Goal: Task Accomplishment & Management: Use online tool/utility

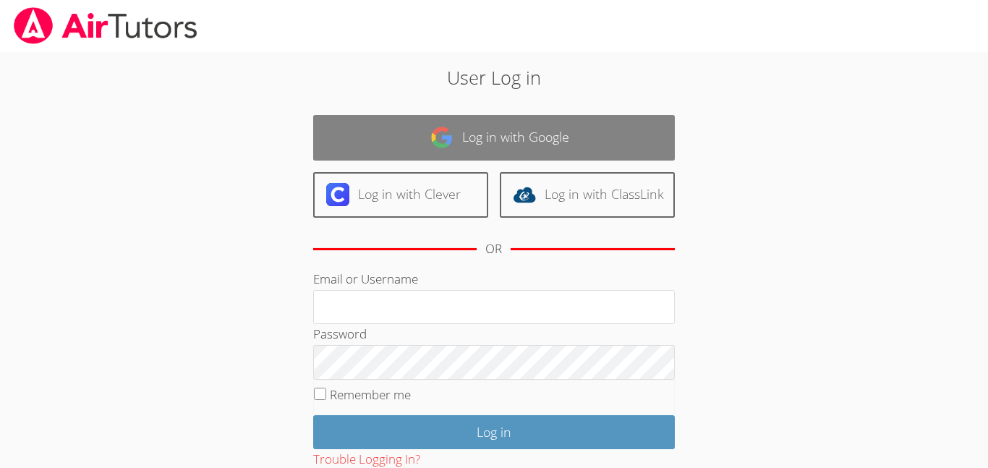
click at [490, 129] on link "Log in with Google" at bounding box center [494, 138] width 362 height 46
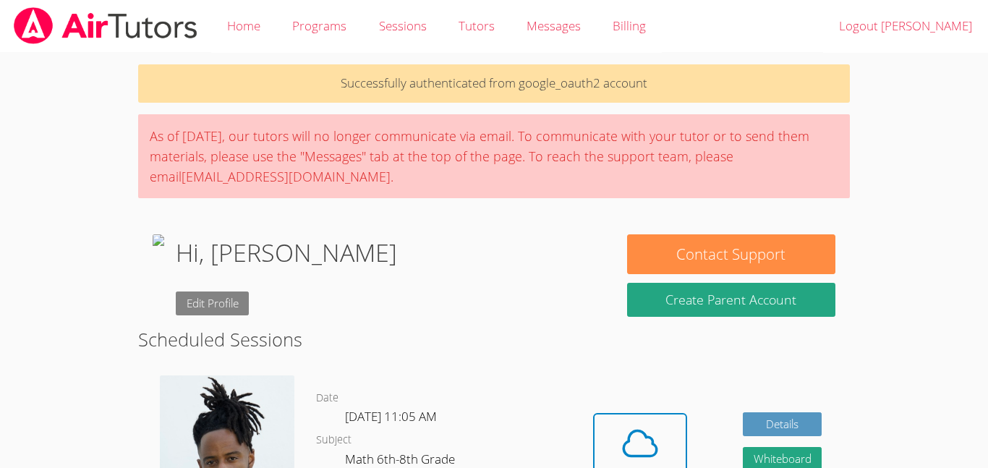
click at [250, 304] on link "Edit Profile" at bounding box center [213, 303] width 74 height 24
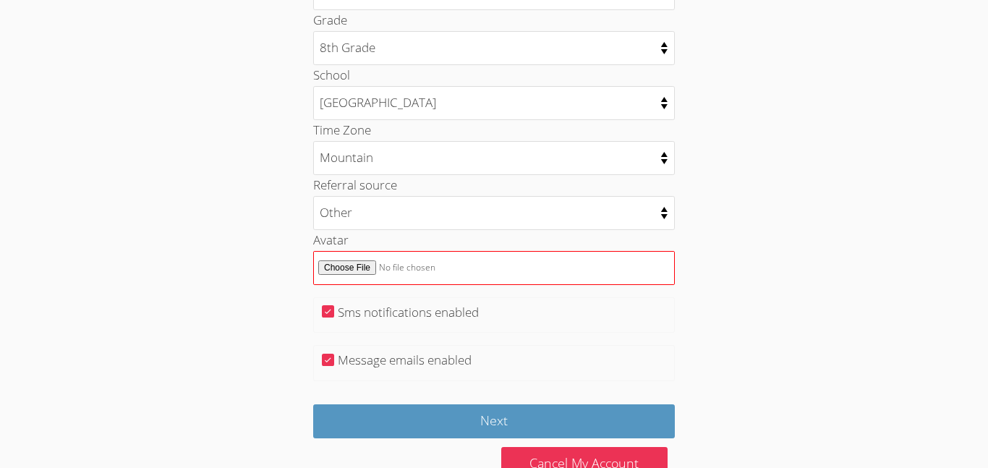
scroll to position [711, 0]
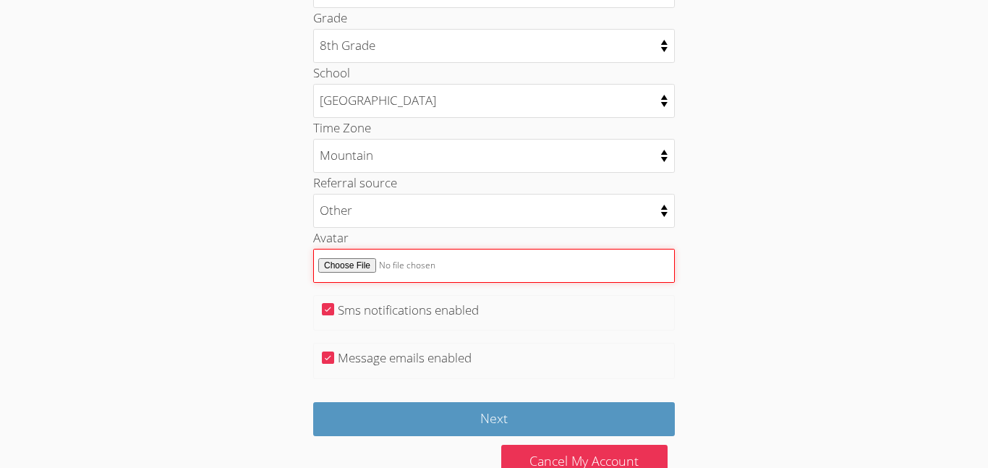
click at [341, 266] on input "Avatar" at bounding box center [494, 266] width 362 height 34
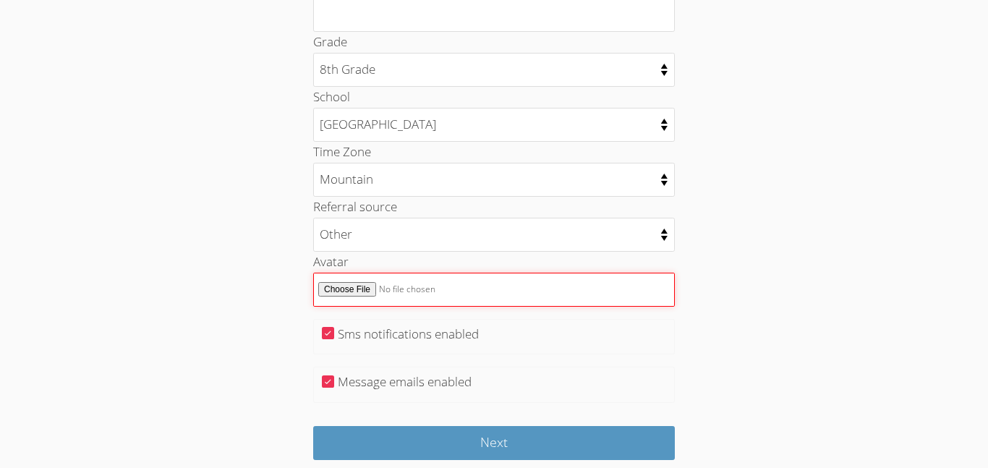
scroll to position [680, 0]
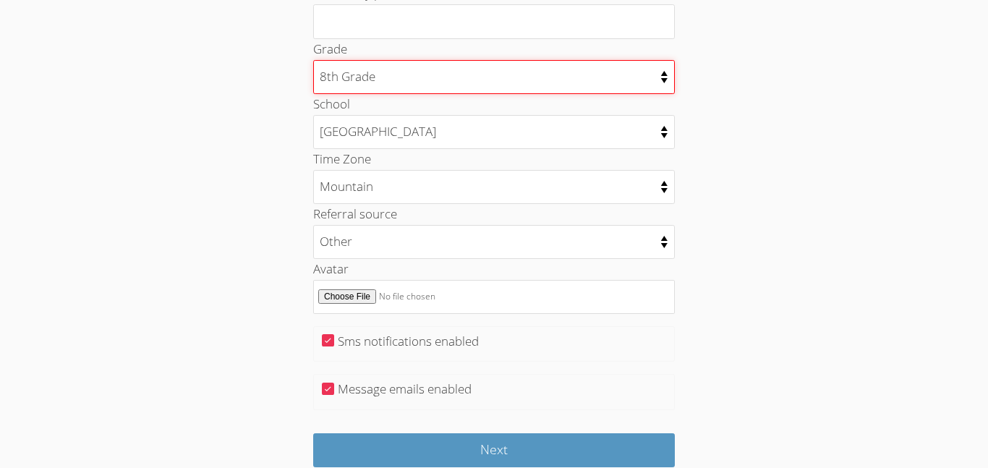
click at [488, 88] on select "Kindergarten 1st Grade 2nd Grade 3rd Grade 4th Grade 5th Grade 6th Grade 7th Gr…" at bounding box center [494, 77] width 362 height 34
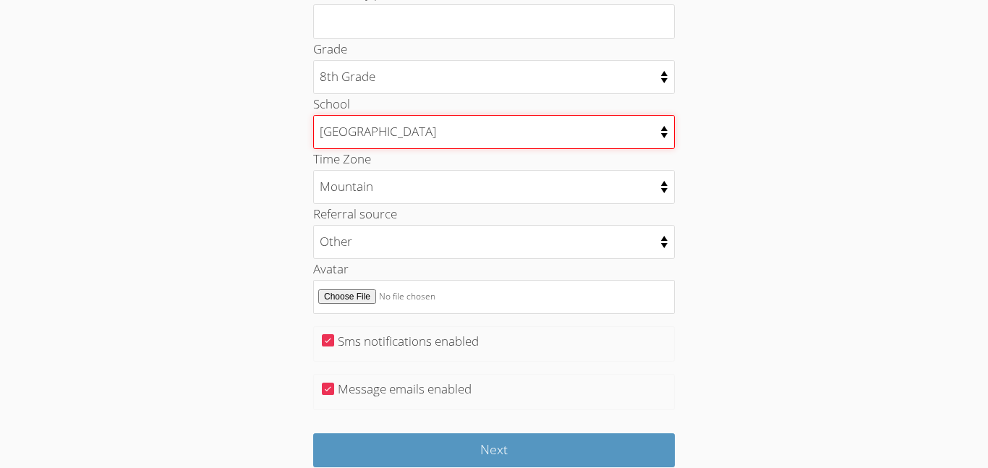
click at [363, 138] on select "Adams Elementary Audubon Elementary Bristol Elementary Buena Vista Elementary C…" at bounding box center [494, 132] width 362 height 34
click at [365, 140] on select "Adams Elementary Audubon Elementary Bristol Elementary Buena Vista Elementary C…" at bounding box center [494, 132] width 362 height 34
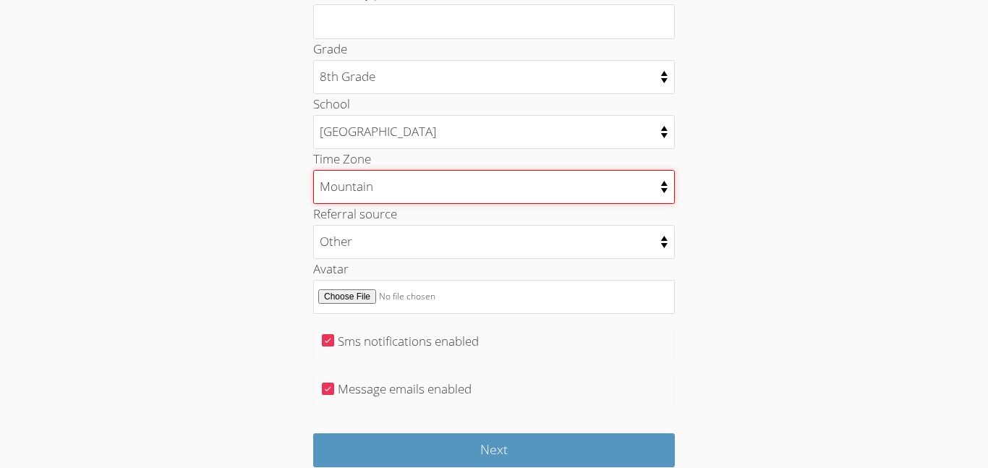
click at [346, 182] on select "Alaska Hawaii Pacific Arizona Mountain Central Eastern" at bounding box center [494, 187] width 362 height 34
click at [341, 184] on select "Alaska Hawaii Pacific Arizona Mountain Central Eastern" at bounding box center [494, 187] width 362 height 34
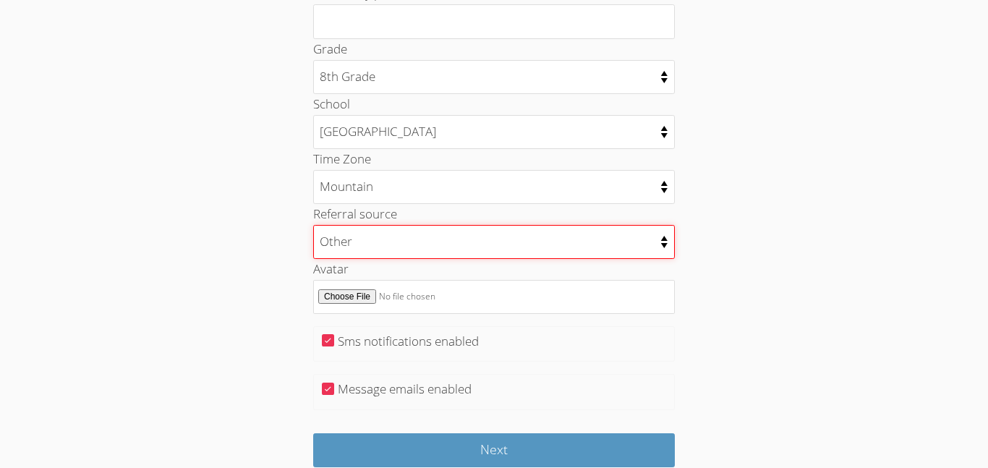
click at [347, 235] on select "College counselor Educational consultant Facebook Family referral Newspaper Sch…" at bounding box center [494, 242] width 362 height 34
click at [345, 239] on select "College counselor Educational consultant Facebook Family referral Newspaper Sch…" at bounding box center [494, 242] width 362 height 34
click at [347, 239] on select "College counselor Educational consultant Facebook Family referral Newspaper Sch…" at bounding box center [494, 242] width 362 height 34
click at [336, 239] on select "College counselor Educational consultant Facebook Family referral Newspaper Sch…" at bounding box center [494, 242] width 362 height 34
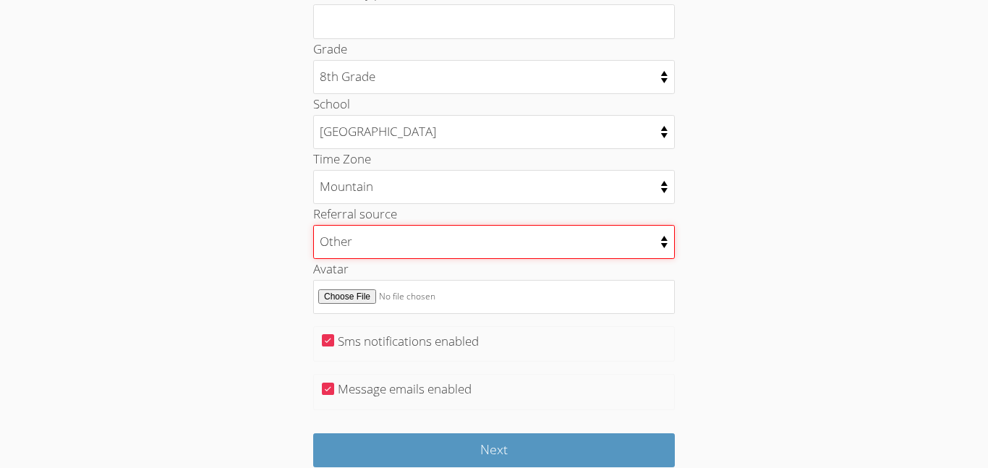
click at [336, 239] on select "College counselor Educational consultant Facebook Family referral Newspaper Sch…" at bounding box center [494, 242] width 362 height 34
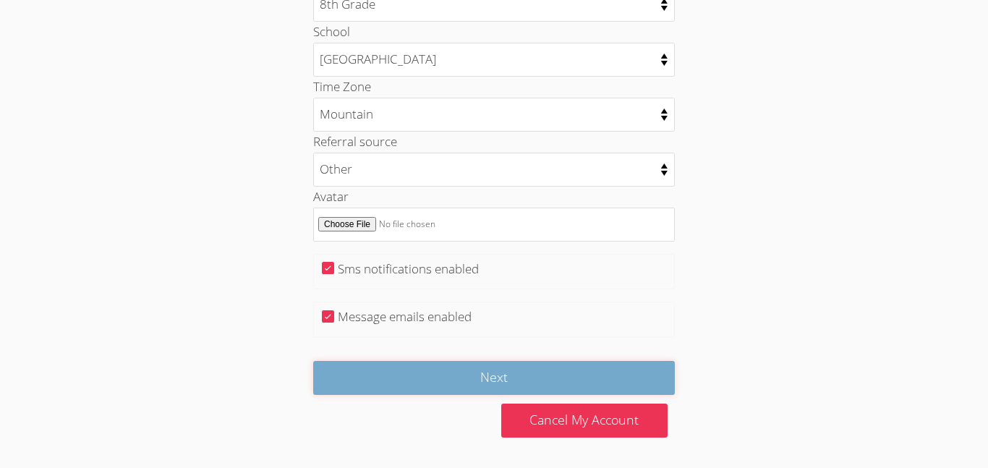
click at [394, 375] on input "Next" at bounding box center [494, 378] width 362 height 34
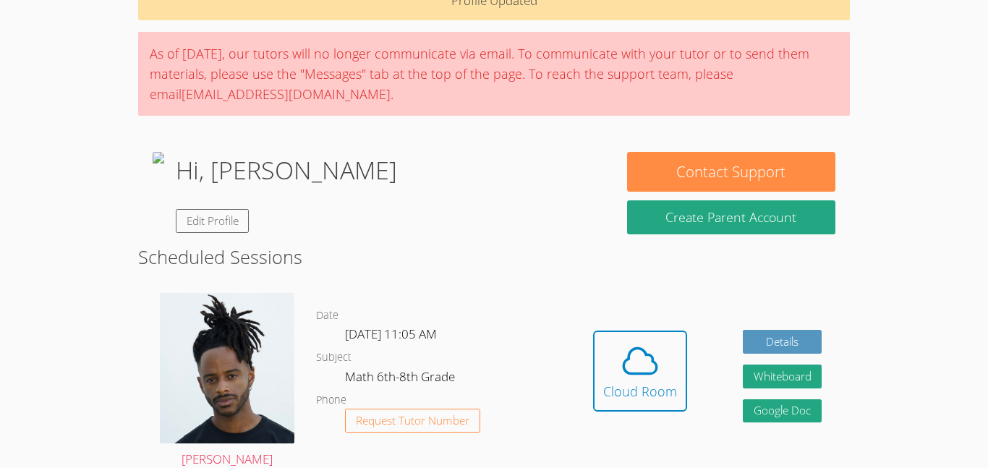
scroll to position [89, 0]
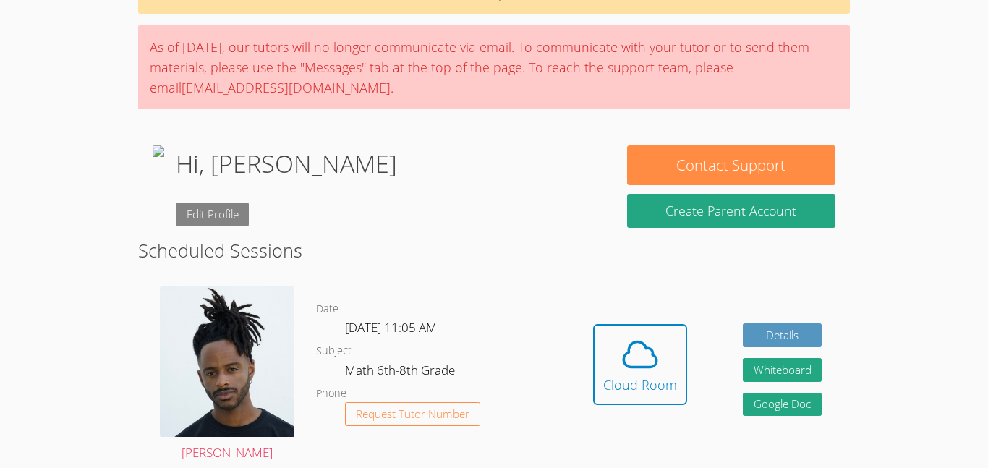
click at [250, 216] on link "Edit Profile" at bounding box center [213, 215] width 74 height 24
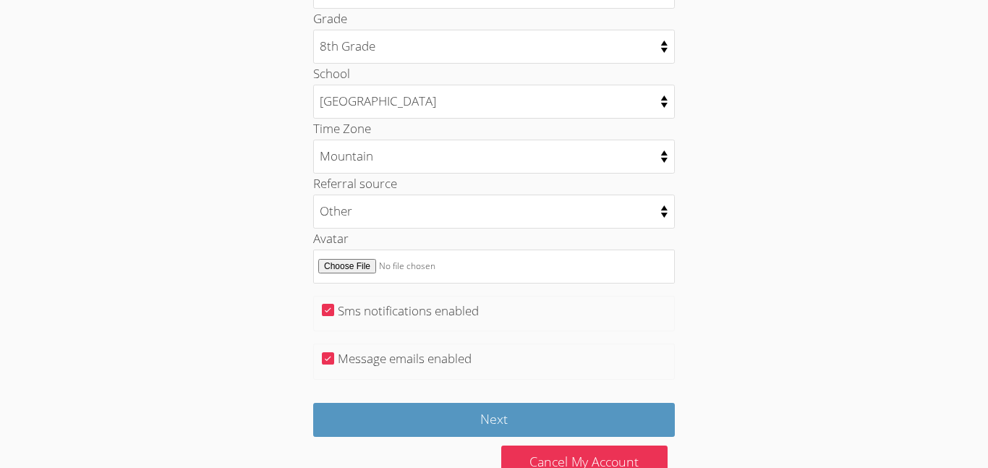
scroll to position [753, 0]
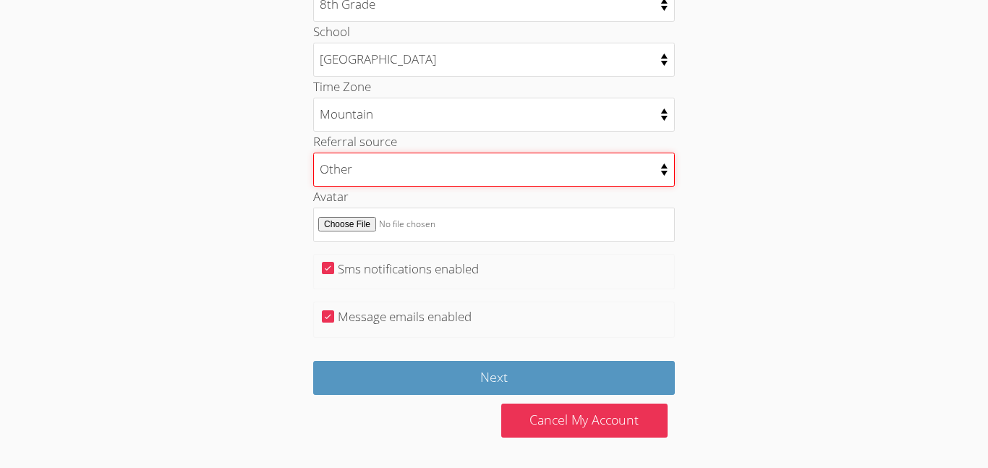
click at [356, 174] on select "College counselor Educational consultant Facebook Family referral Newspaper Sch…" at bounding box center [494, 170] width 362 height 34
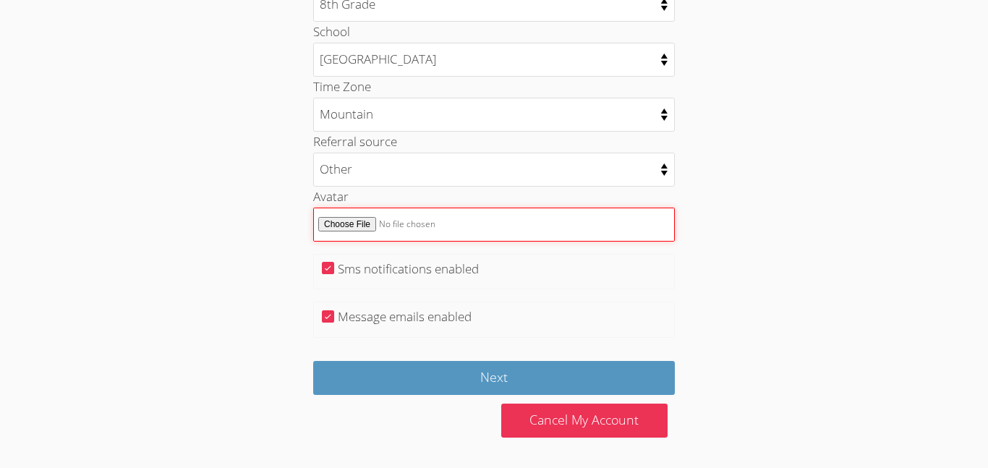
click at [341, 227] on input "Avatar" at bounding box center [494, 225] width 362 height 34
type input "C:\fakepath\download.webp"
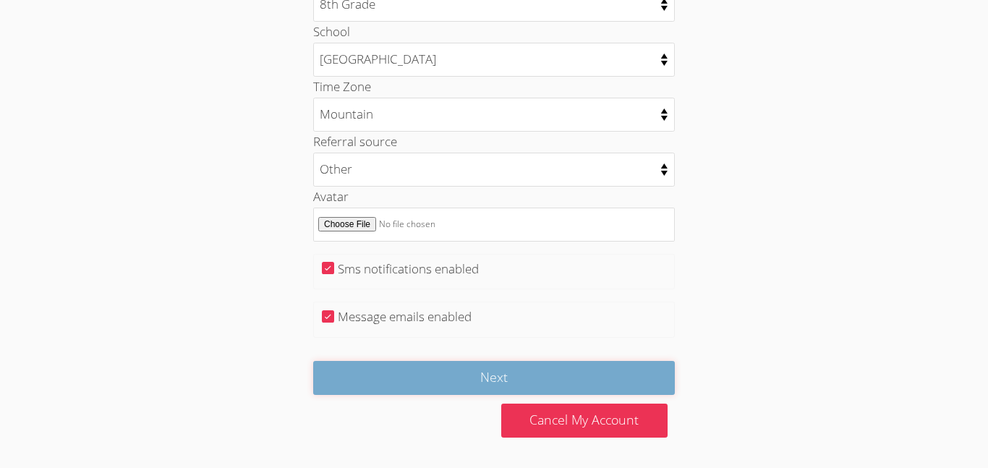
click at [430, 380] on input "Next" at bounding box center [494, 378] width 362 height 34
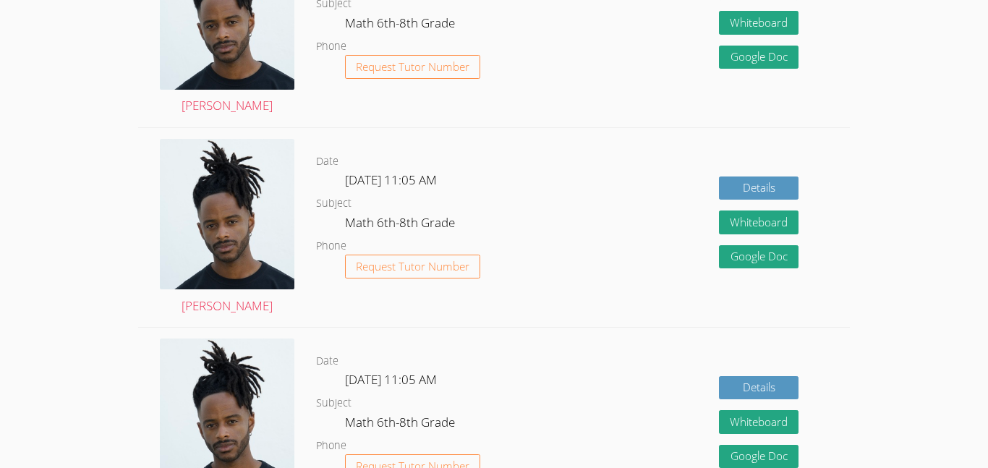
scroll to position [728, 0]
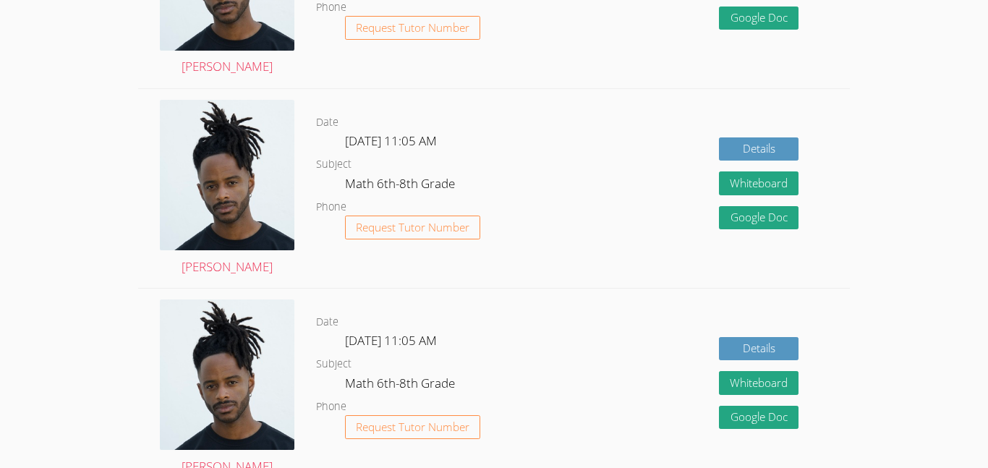
click at [571, 240] on div "Details Whiteboard Hidden Google Doc" at bounding box center [707, 188] width 284 height 199
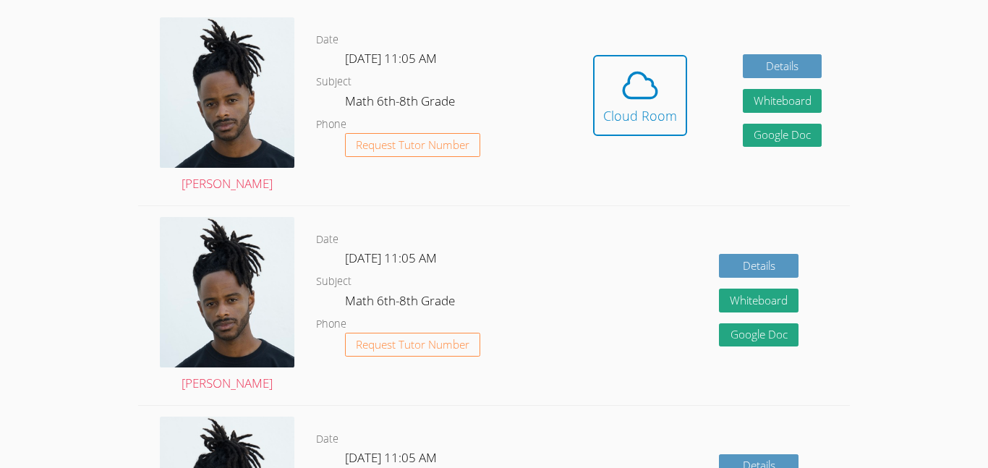
scroll to position [409, 0]
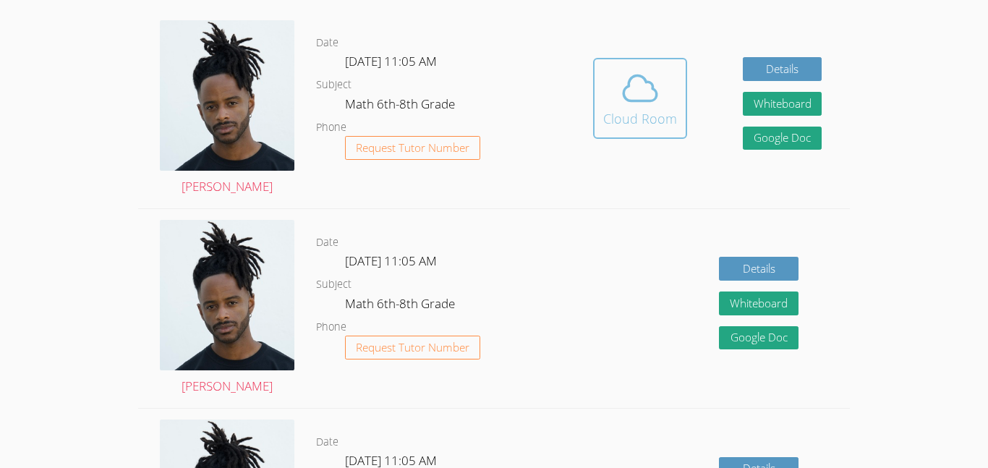
click at [639, 107] on icon at bounding box center [640, 88] width 41 height 41
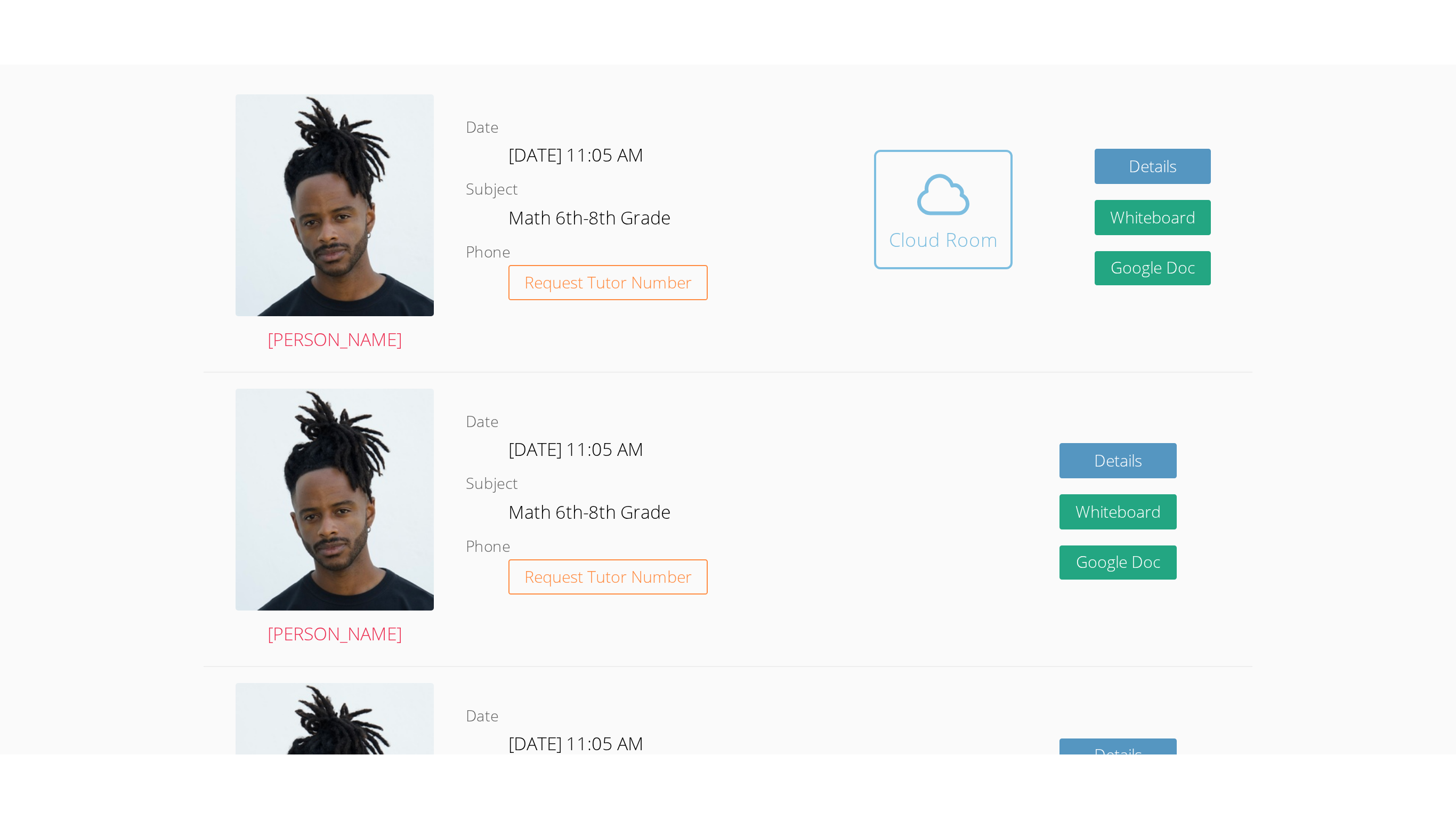
scroll to position [302, 0]
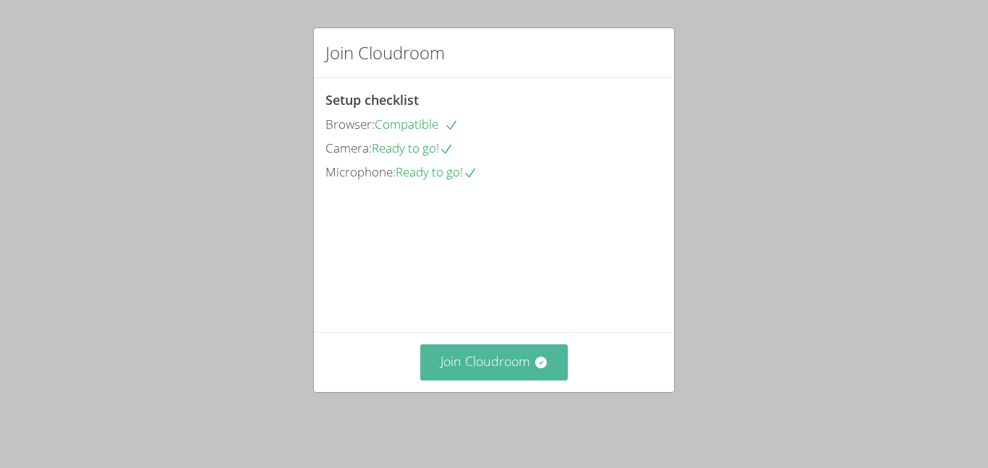
click at [504, 364] on button "Join Cloudroom" at bounding box center [494, 361] width 148 height 35
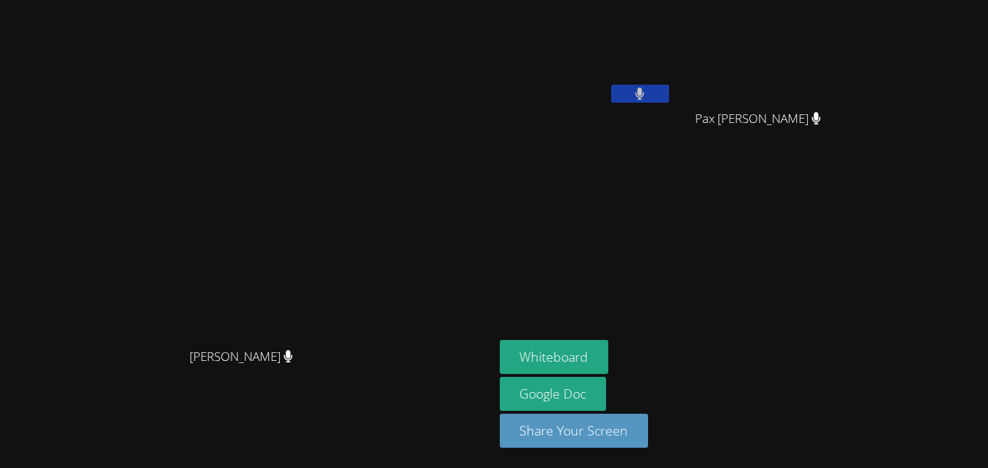
click at [669, 97] on button at bounding box center [640, 94] width 58 height 18
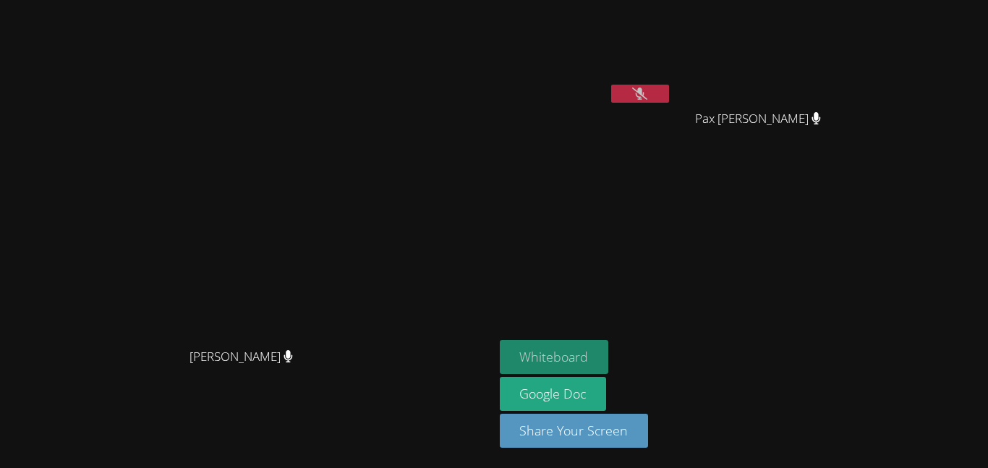
click at [609, 360] on button "Whiteboard" at bounding box center [554, 357] width 109 height 34
click at [669, 93] on button at bounding box center [640, 94] width 58 height 18
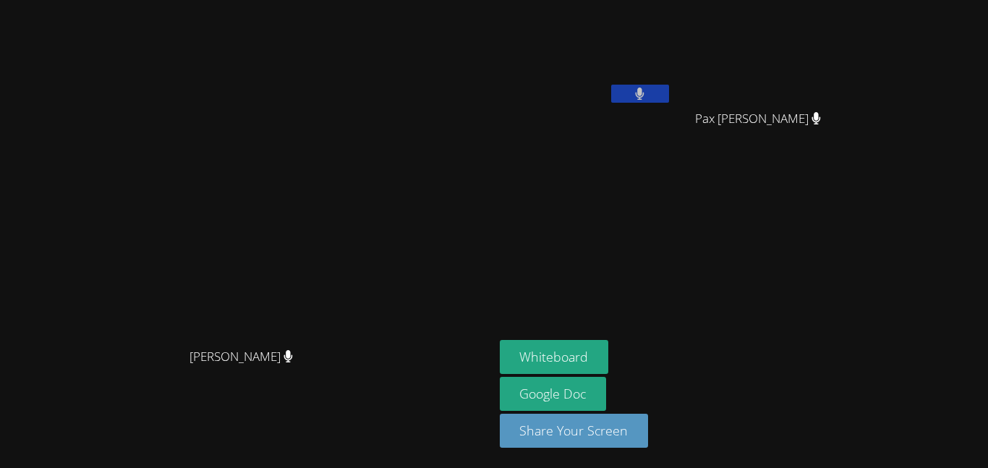
click at [669, 91] on button at bounding box center [640, 94] width 58 height 18
click at [647, 91] on icon at bounding box center [639, 94] width 15 height 12
click at [669, 91] on button at bounding box center [640, 94] width 58 height 18
click at [669, 94] on button at bounding box center [640, 94] width 58 height 18
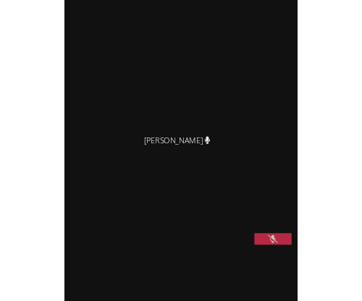
scroll to position [14, 0]
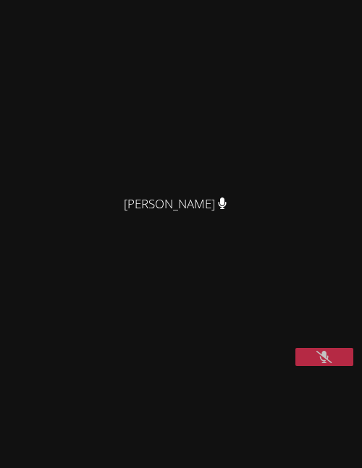
click at [332, 366] on button at bounding box center [324, 357] width 58 height 18
click at [324, 363] on icon at bounding box center [324, 357] width 9 height 12
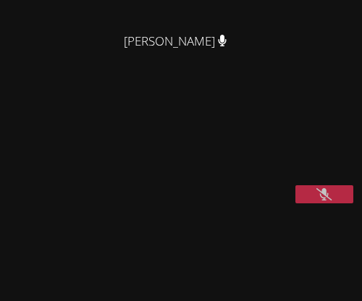
scroll to position [182, 0]
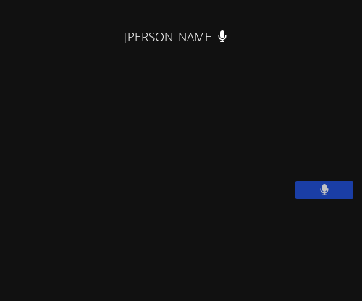
click at [289, 274] on video at bounding box center [180, 270] width 217 height 197
click at [289, 277] on video at bounding box center [180, 270] width 217 height 197
click at [289, 276] on video at bounding box center [180, 270] width 217 height 197
click at [289, 283] on video at bounding box center [180, 270] width 217 height 197
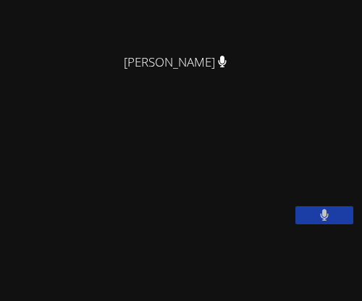
scroll to position [157, 0]
click at [289, 299] on video at bounding box center [180, 295] width 217 height 197
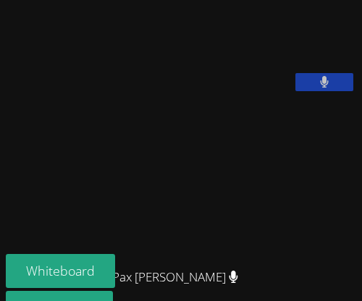
scroll to position [287, 0]
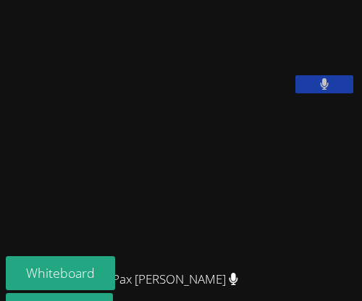
click at [289, 182] on video at bounding box center [180, 165] width 217 height 197
click at [289, 183] on video at bounding box center [180, 165] width 217 height 197
click at [289, 174] on video at bounding box center [180, 165] width 217 height 197
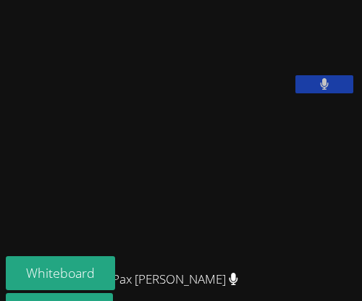
click at [289, 174] on video at bounding box center [180, 165] width 217 height 197
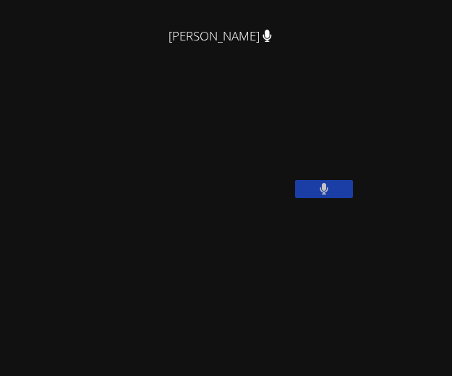
scroll to position [234, 0]
click at [317, 198] on button at bounding box center [324, 189] width 58 height 18
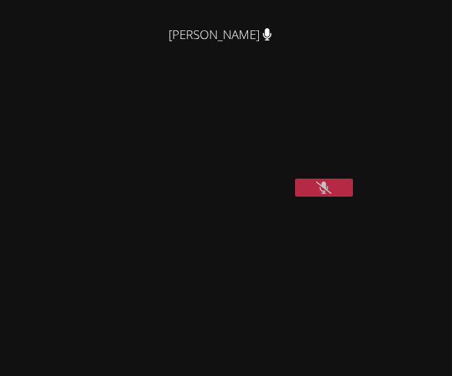
scroll to position [222, 0]
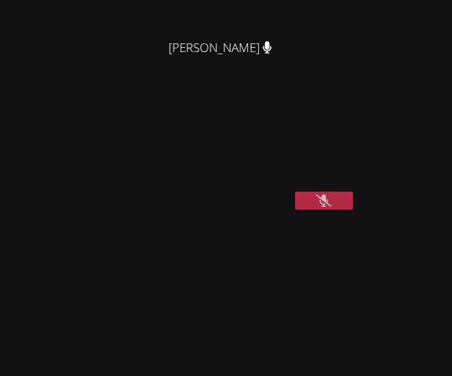
click at [289, 288] on video at bounding box center [180, 299] width 217 height 197
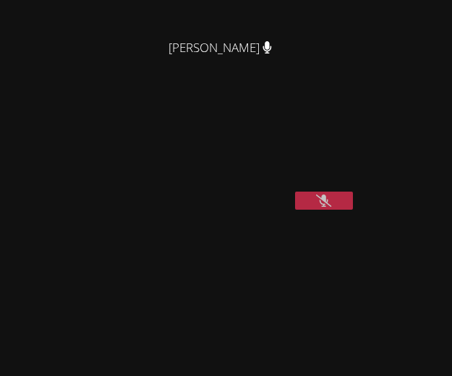
click at [289, 288] on video at bounding box center [180, 299] width 217 height 197
click at [323, 207] on icon at bounding box center [323, 201] width 15 height 12
click at [320, 207] on icon at bounding box center [324, 201] width 9 height 12
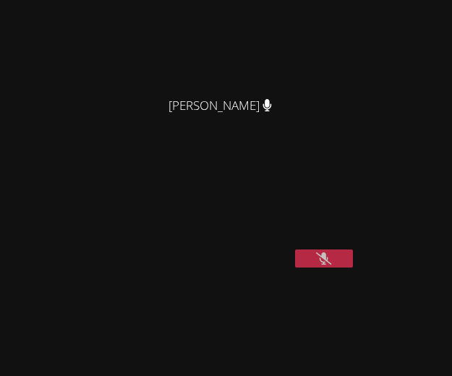
scroll to position [163, 0]
click at [322, 265] on icon at bounding box center [323, 259] width 15 height 12
click at [289, 346] on video at bounding box center [180, 358] width 217 height 197
click at [289, 353] on video at bounding box center [180, 358] width 217 height 197
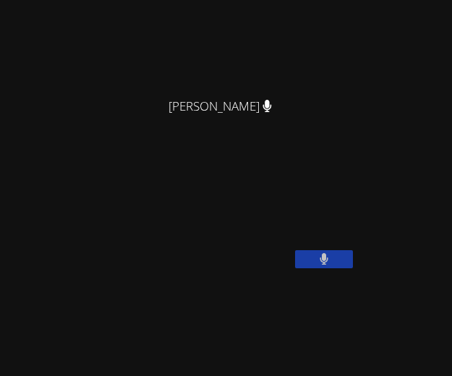
click at [322, 265] on icon at bounding box center [324, 259] width 9 height 12
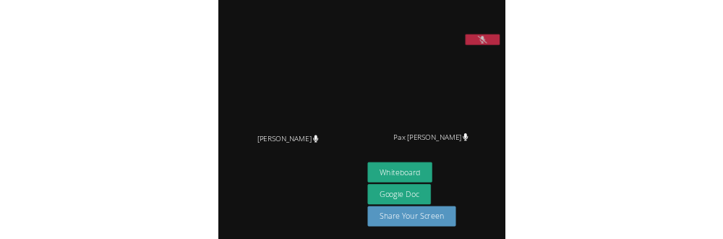
scroll to position [0, 0]
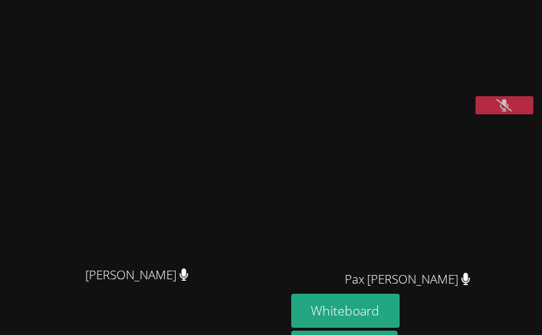
click at [506, 111] on icon at bounding box center [504, 105] width 15 height 12
click at [506, 111] on icon at bounding box center [505, 105] width 9 height 12
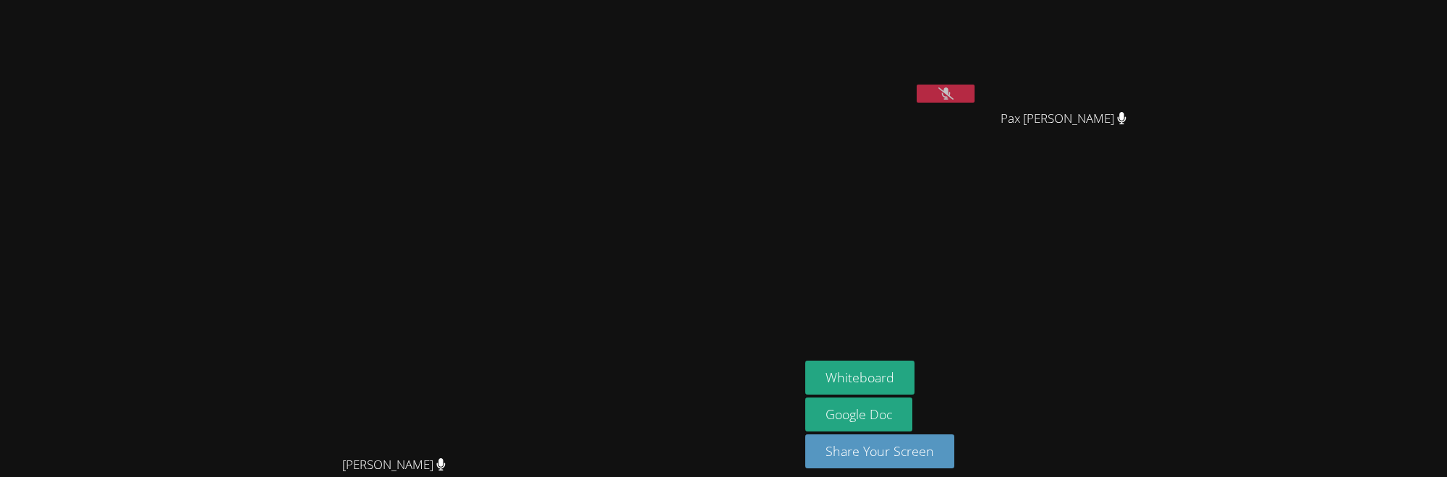
click at [987, 161] on aside "[PERSON_NAME] Pax [PERSON_NAME] Pax [PERSON_NAME] Whiteboard Google Doc Share Y…" at bounding box center [980, 244] width 362 height 489
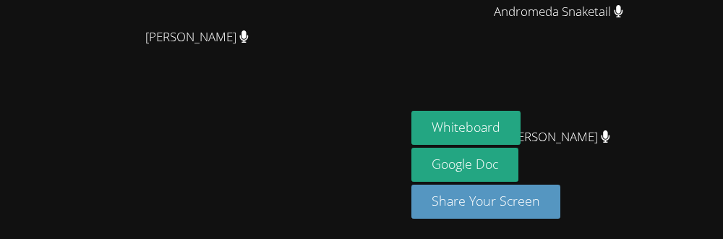
scroll to position [453, 0]
click at [589, 137] on div "Whiteboard Google Doc Share Your Screen" at bounding box center [565, 170] width 306 height 119
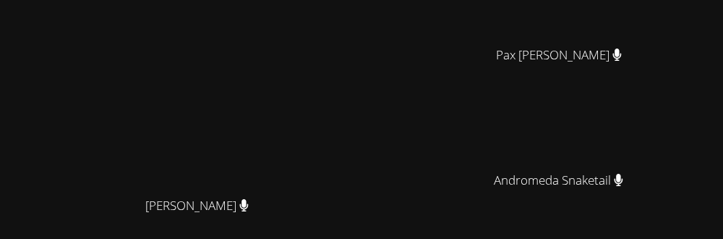
scroll to position [0, 0]
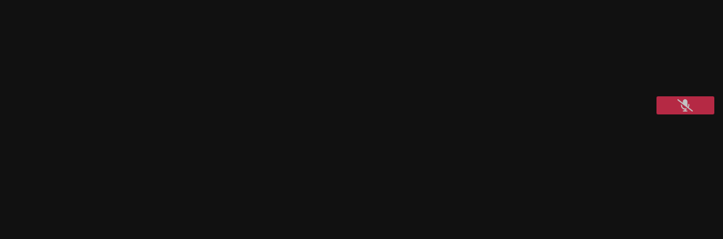
click at [673, 174] on video at bounding box center [564, 170] width 217 height 172
click at [673, 177] on video at bounding box center [564, 170] width 217 height 172
click at [673, 170] on video at bounding box center [564, 170] width 217 height 172
click at [673, 171] on video at bounding box center [564, 170] width 217 height 172
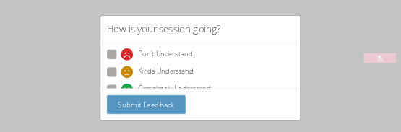
scroll to position [30, 0]
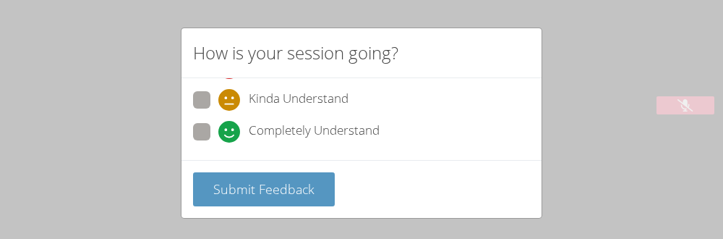
click at [218, 142] on span at bounding box center [218, 142] width 0 height 0
click at [218, 132] on input "Completely Understand" at bounding box center [224, 129] width 12 height 12
radio input "true"
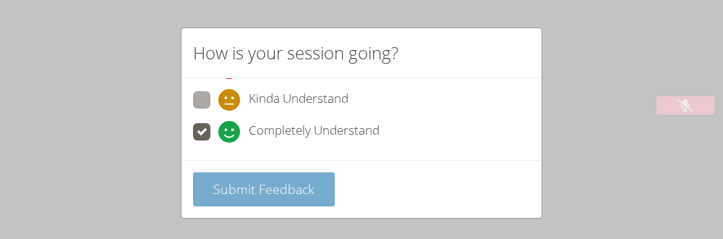
click at [240, 180] on span "Submit Feedback" at bounding box center [263, 188] width 101 height 17
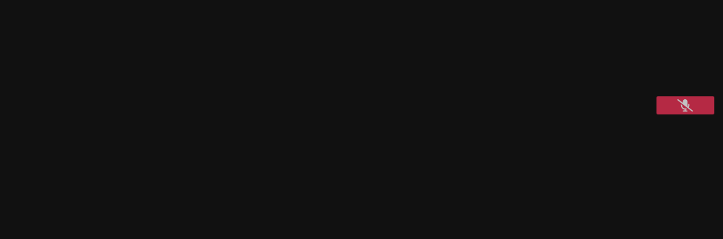
click at [673, 173] on video at bounding box center [564, 170] width 217 height 172
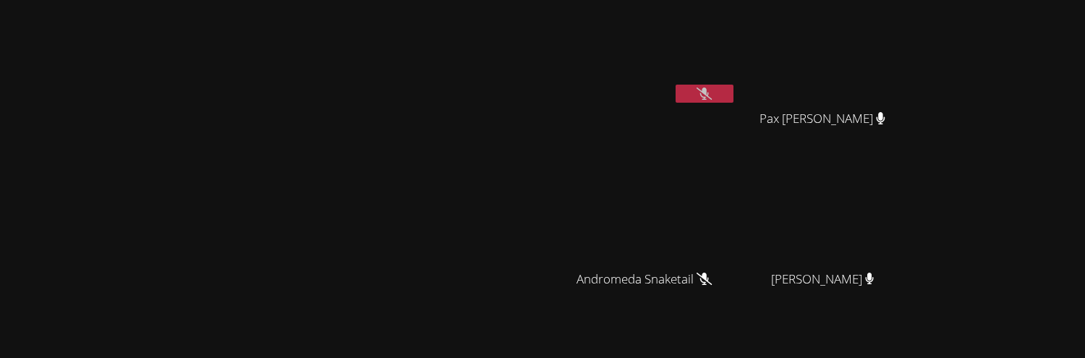
click at [733, 86] on button at bounding box center [705, 94] width 58 height 18
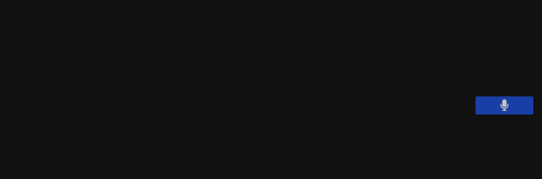
click at [507, 135] on video at bounding box center [413, 155] width 217 height 138
click at [504, 142] on video at bounding box center [413, 155] width 217 height 138
click at [505, 135] on video at bounding box center [413, 155] width 217 height 138
click at [505, 139] on video at bounding box center [413, 155] width 217 height 138
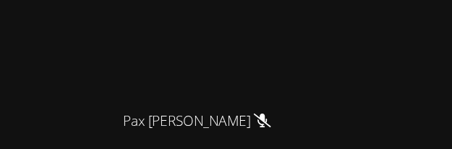
scroll to position [289, 0]
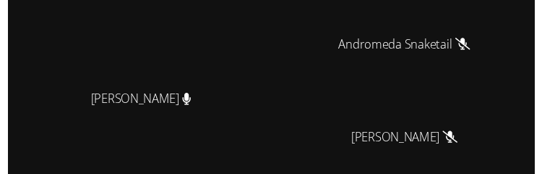
scroll to position [50, 0]
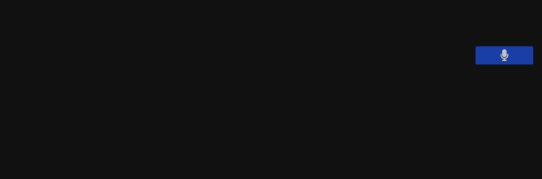
click at [501, 83] on video at bounding box center [413, 105] width 217 height 138
click at [503, 87] on video at bounding box center [413, 105] width 217 height 138
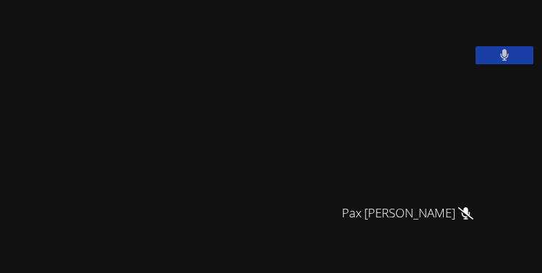
click at [506, 61] on icon at bounding box center [505, 55] width 9 height 12
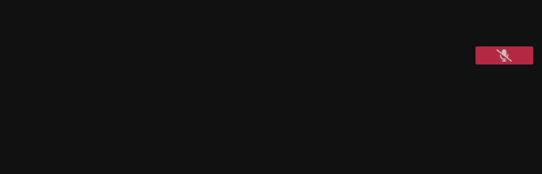
click at [504, 88] on video at bounding box center [413, 104] width 217 height 138
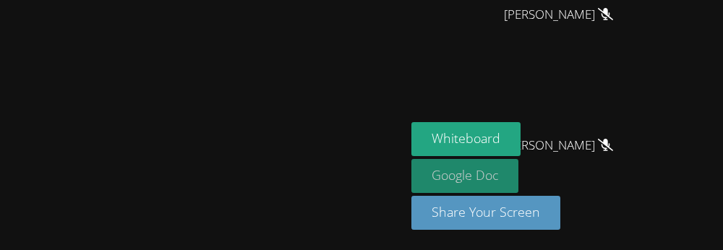
scroll to position [0, 0]
